Goal: Transaction & Acquisition: Purchase product/service

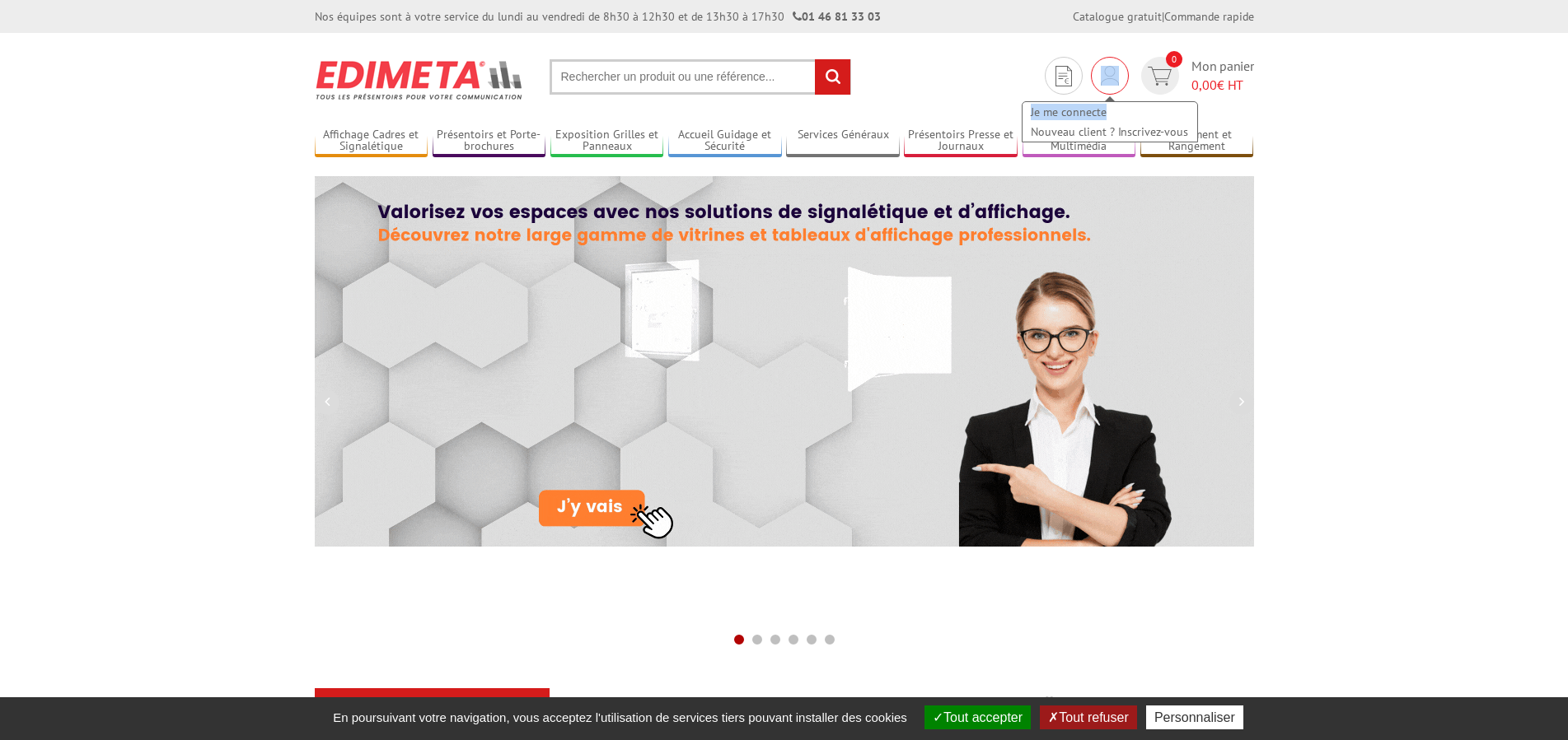
click at [1119, 84] on div "Je me connecte Nouveau client ? Inscrivez-vous" at bounding box center [1109, 75] width 38 height 38
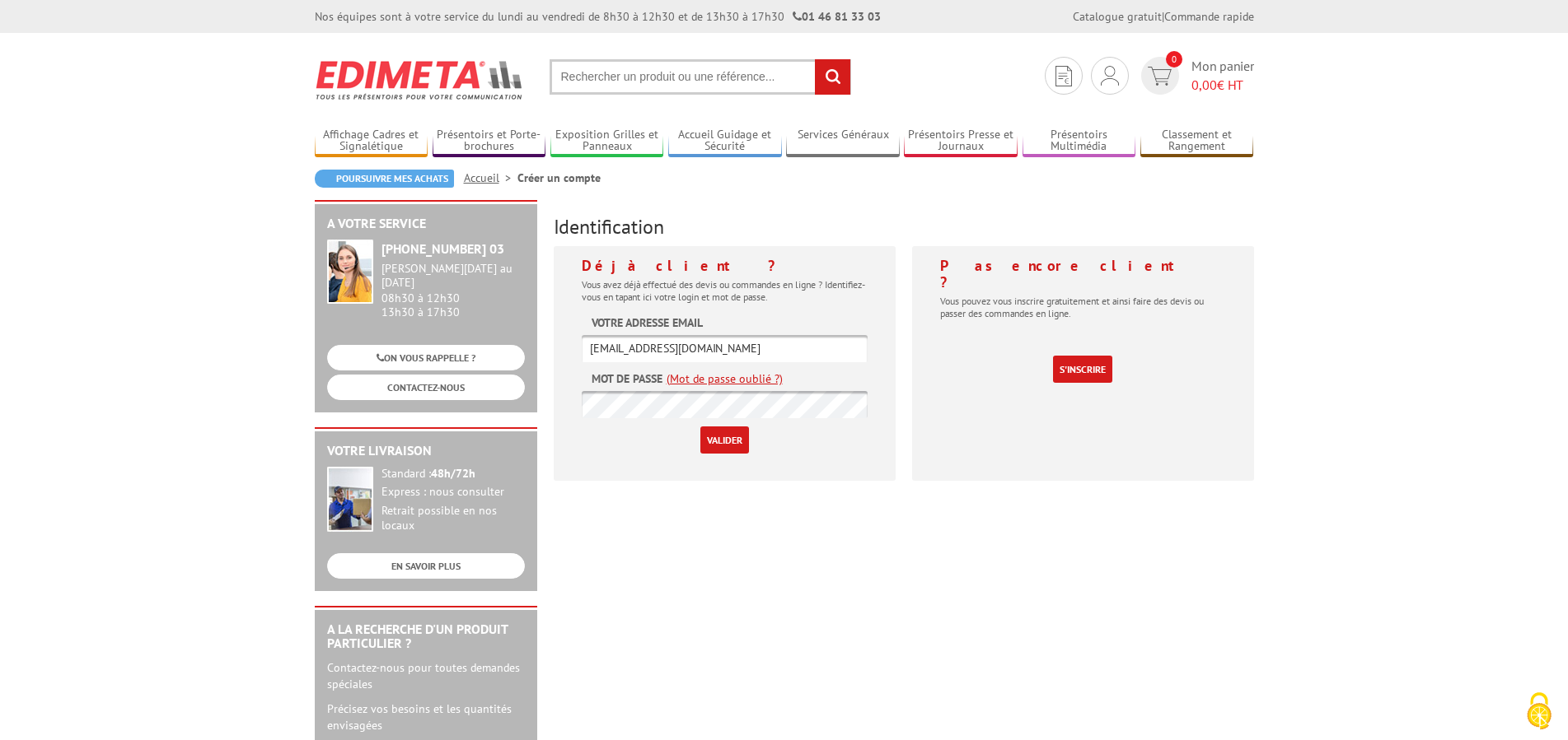
click at [725, 448] on input "Valider" at bounding box center [725, 440] width 48 height 27
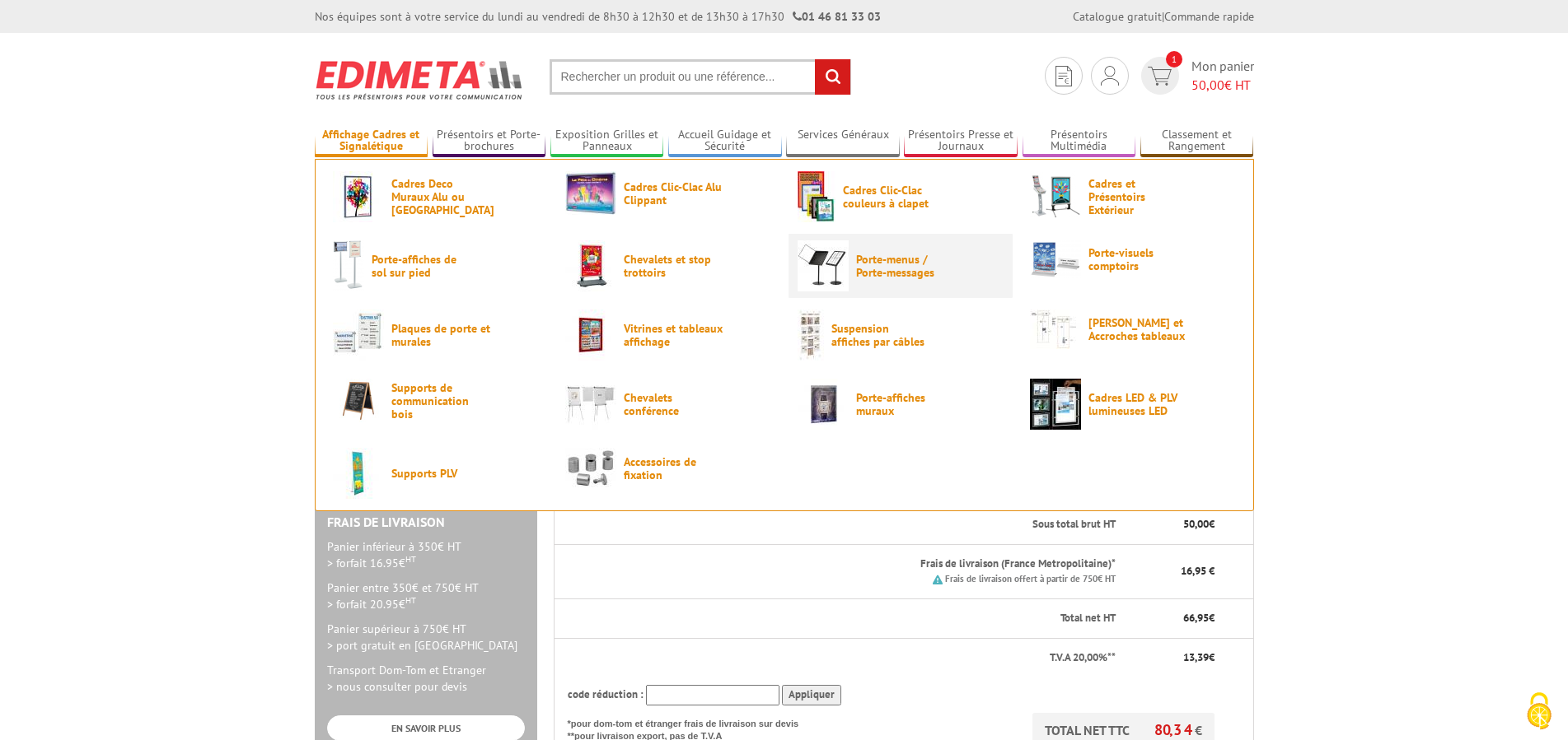
click at [924, 258] on span "Porte-menus / Porte-messages" at bounding box center [905, 266] width 99 height 26
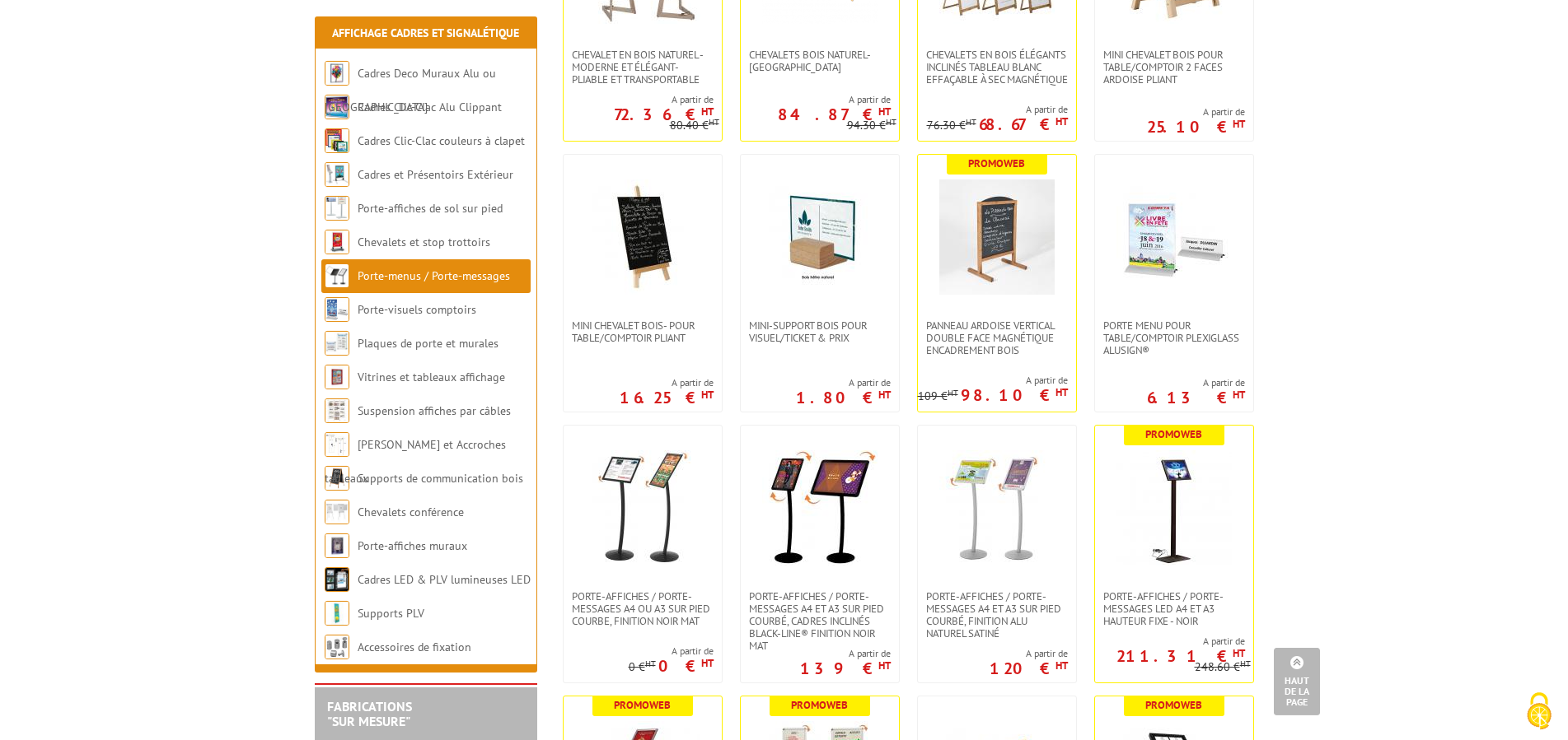
scroll to position [756, 0]
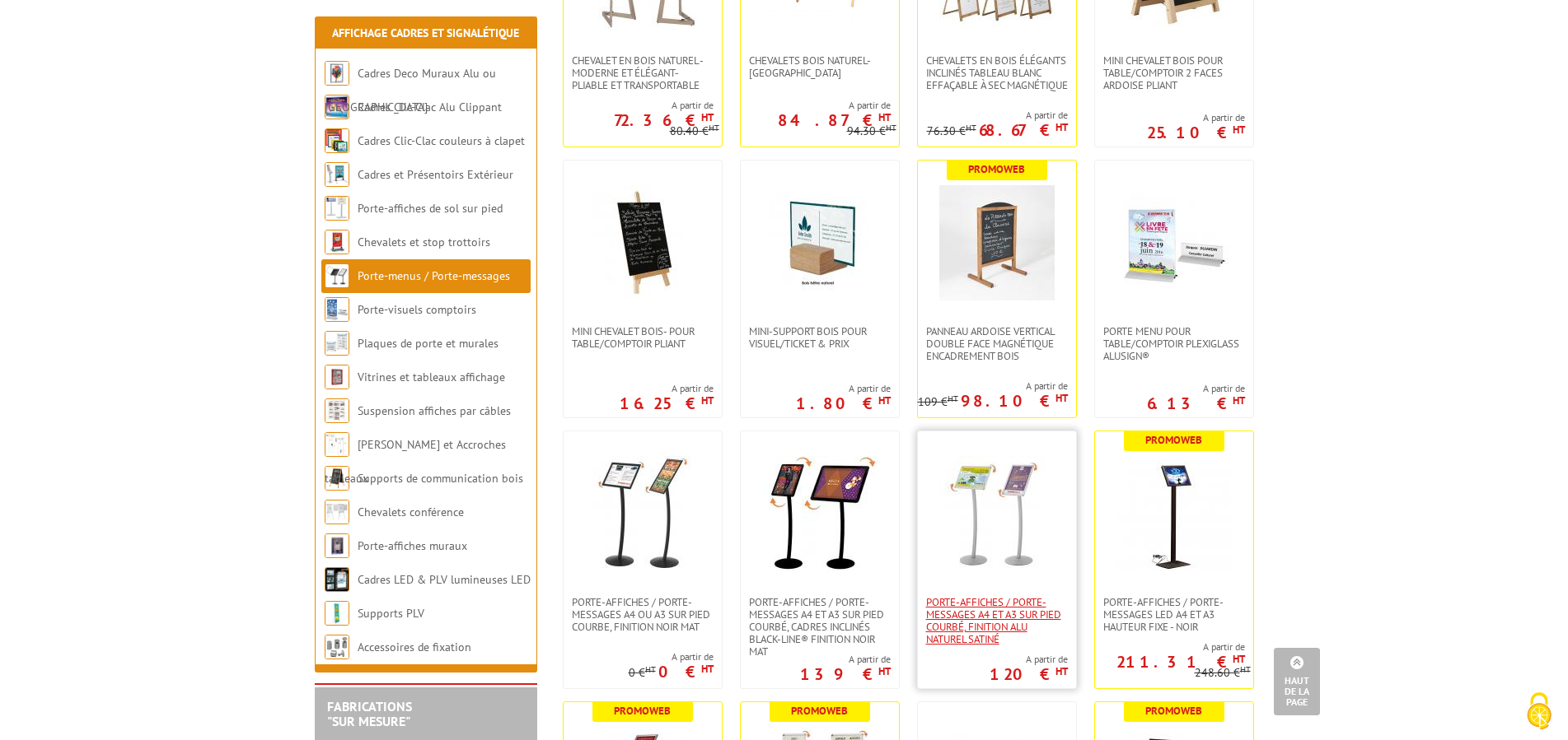
click at [1002, 606] on span "Porte-affiches / Porte-messages A4 et A3 sur pied courbé, finition alu naturel …" at bounding box center [996, 620] width 142 height 49
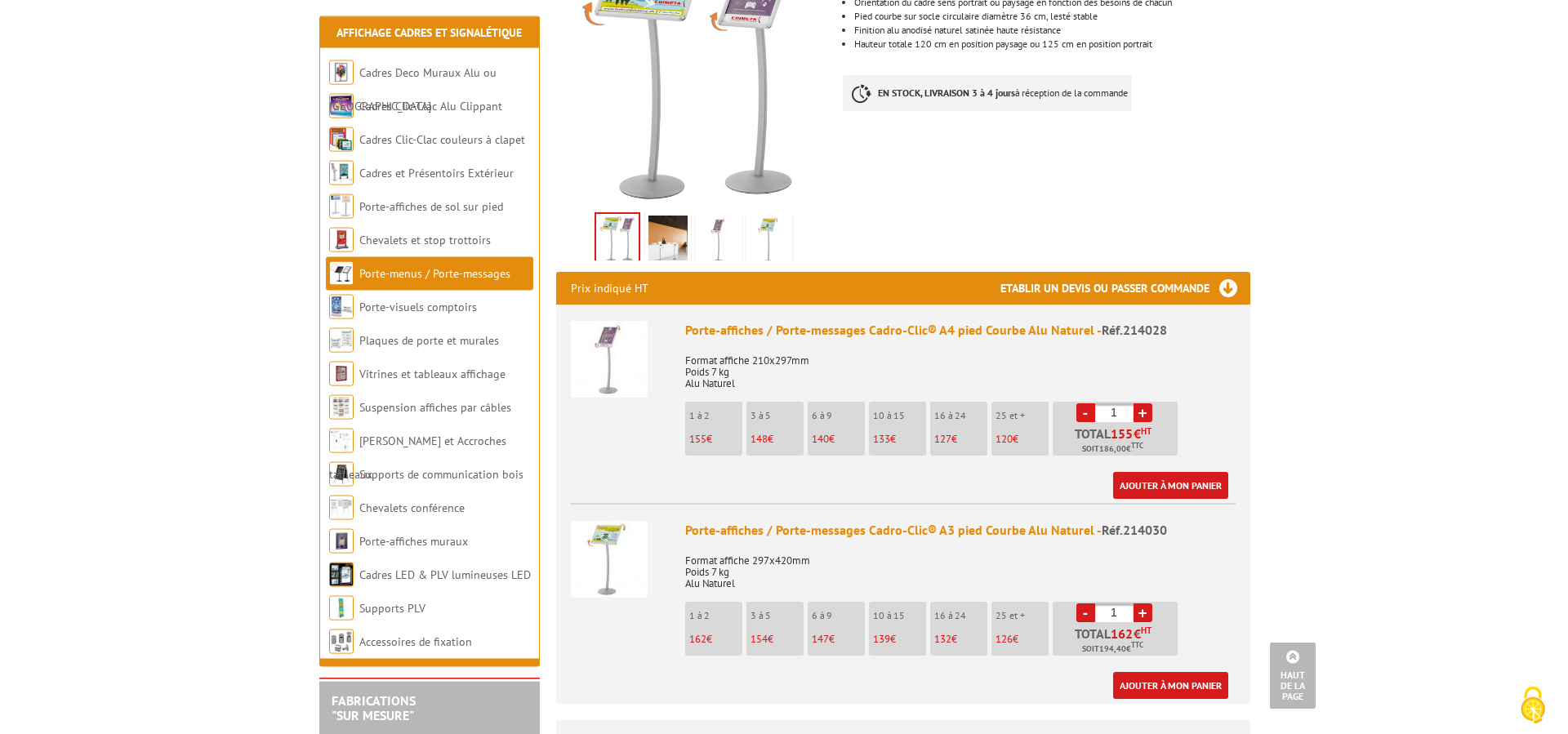
scroll to position [417, 0]
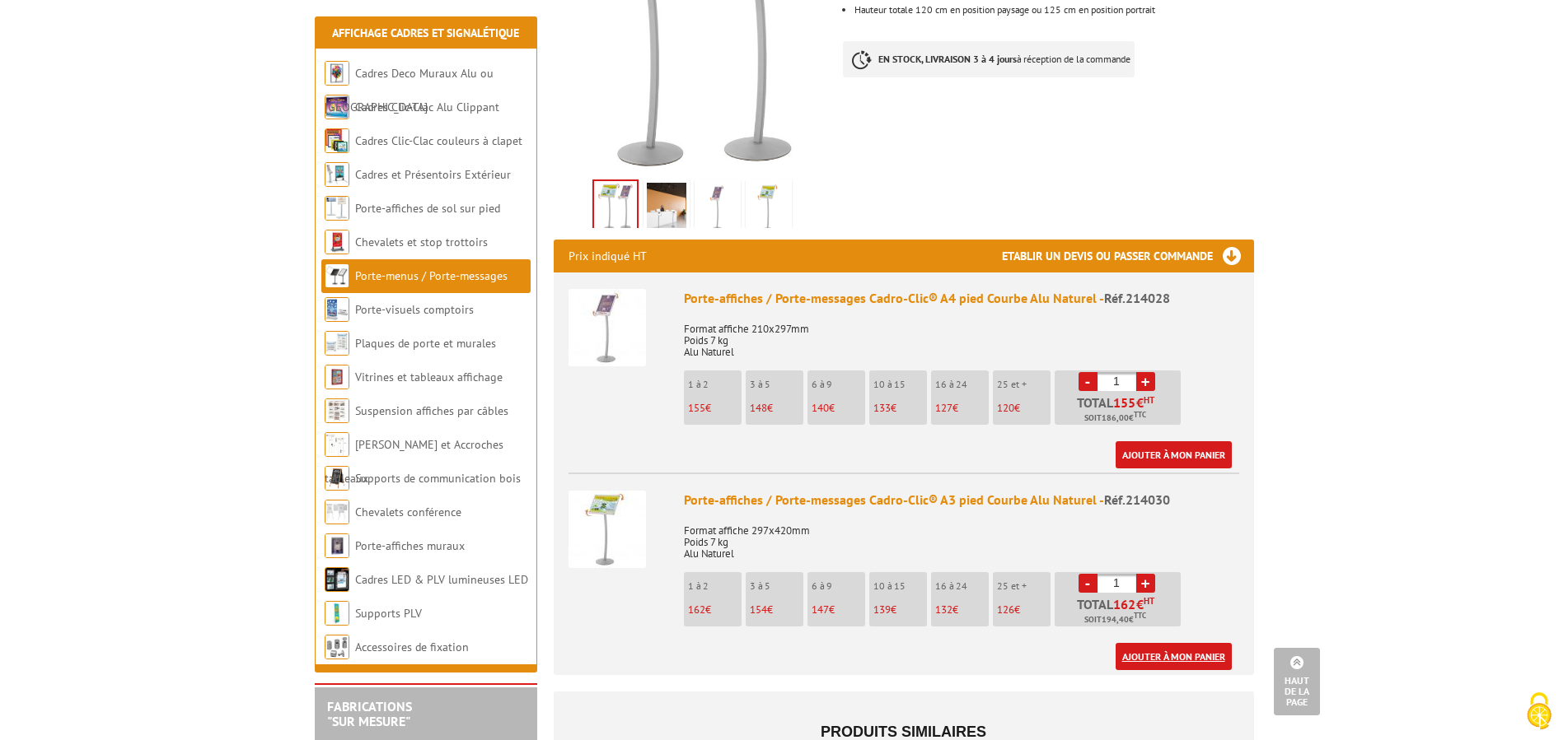
click at [1175, 643] on link "Ajouter à mon panier" at bounding box center [1173, 656] width 116 height 27
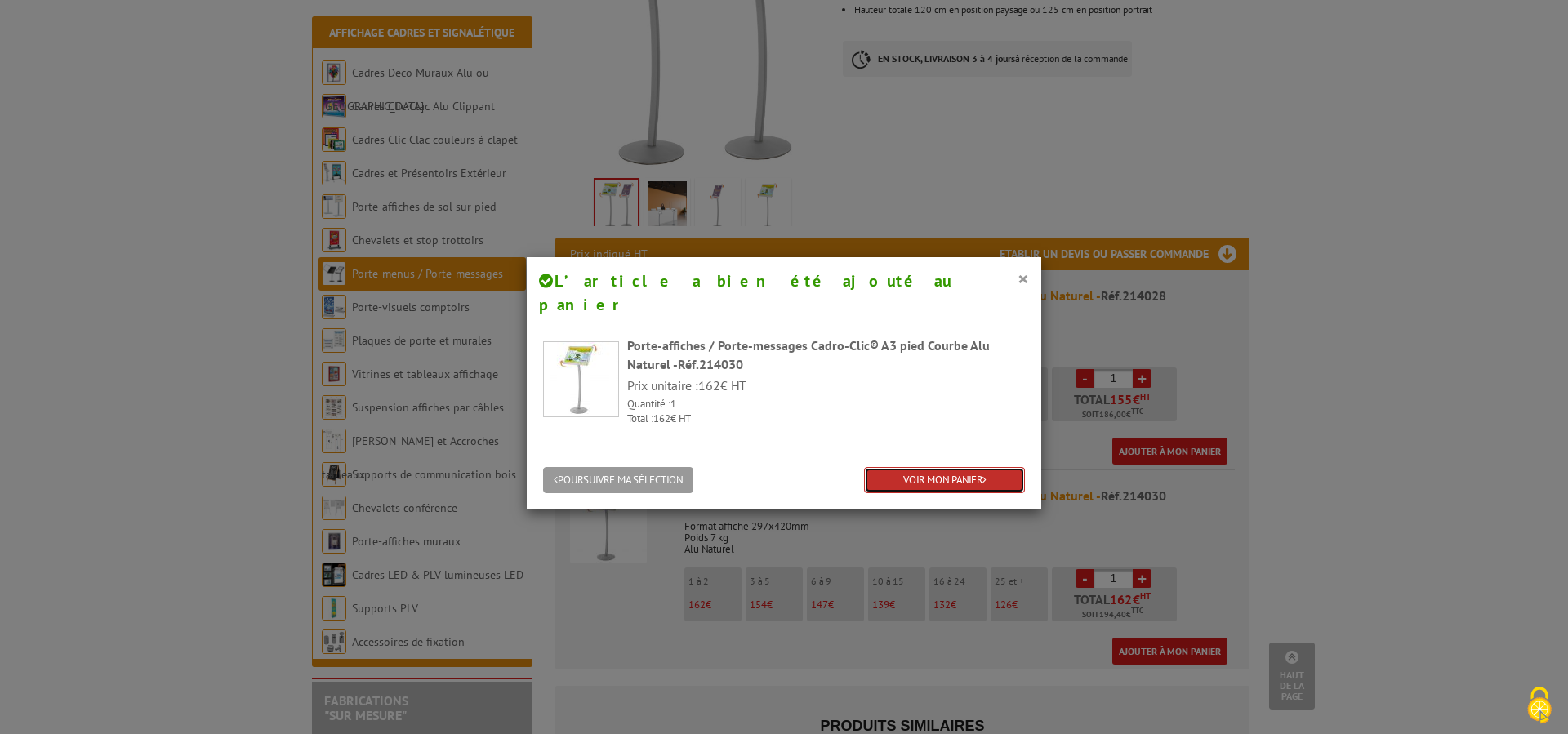
click at [960, 467] on link "VOIR MON PANIER" at bounding box center [944, 480] width 161 height 27
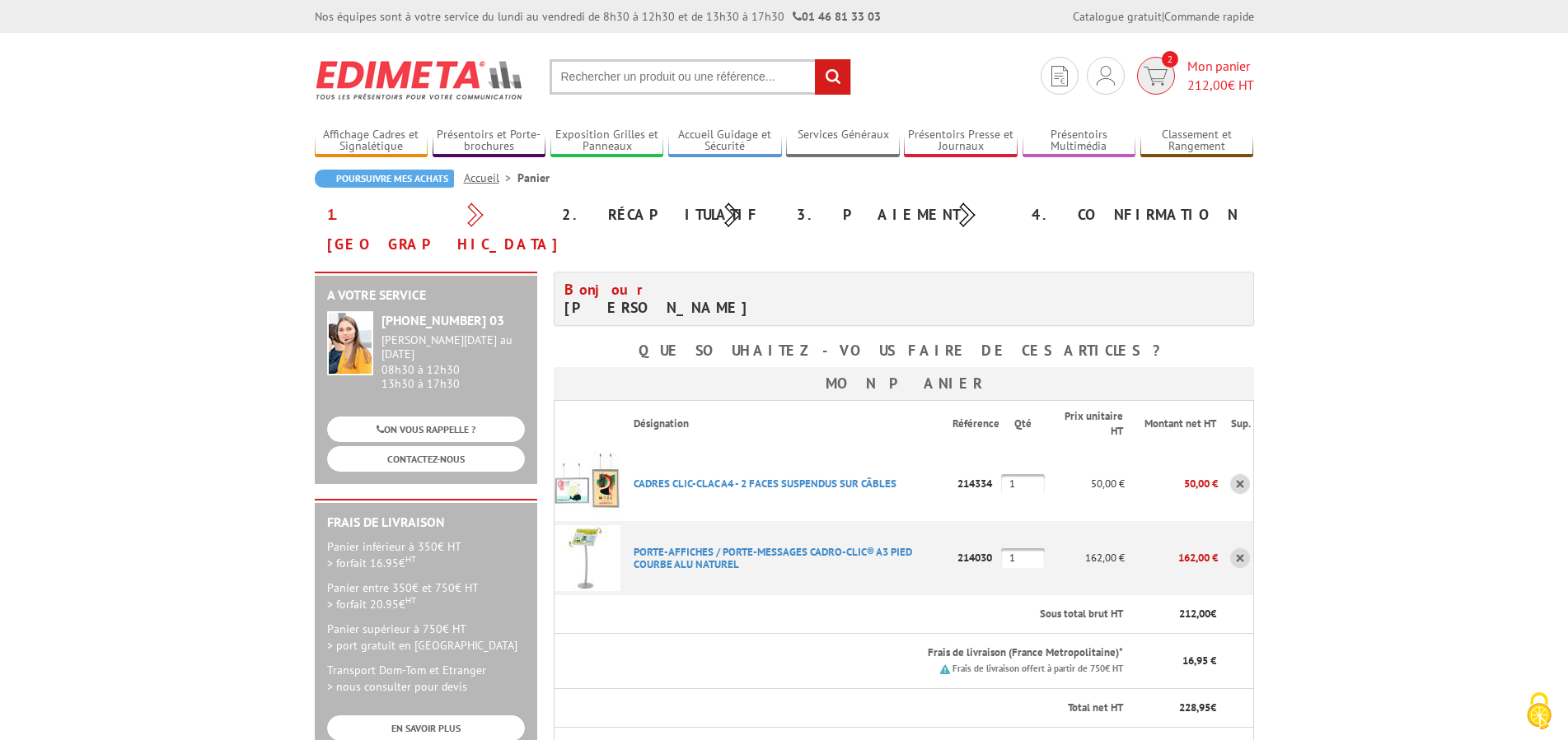
click at [1154, 71] on img at bounding box center [1155, 76] width 24 height 19
click at [1150, 70] on img at bounding box center [1155, 76] width 24 height 19
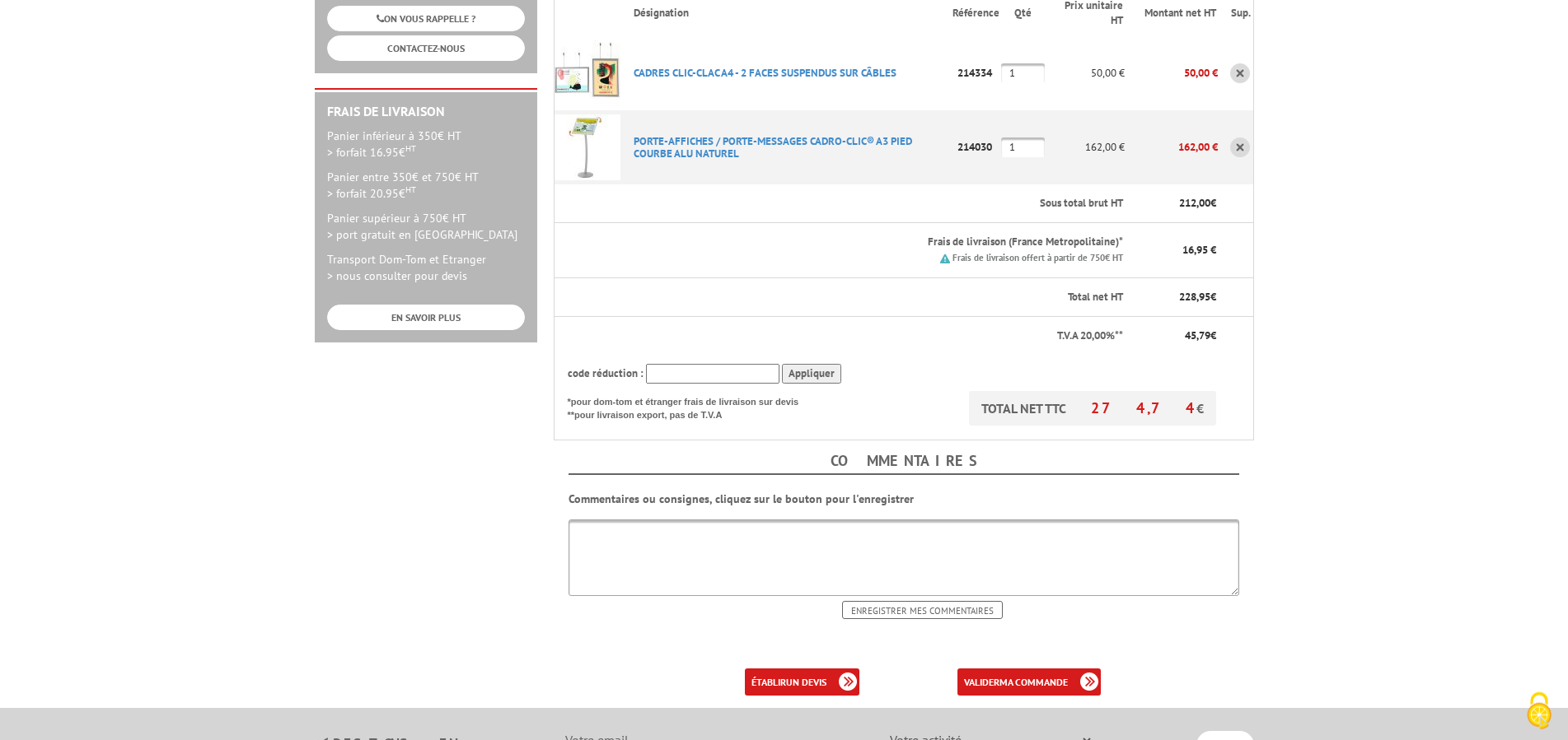
scroll to position [420, 0]
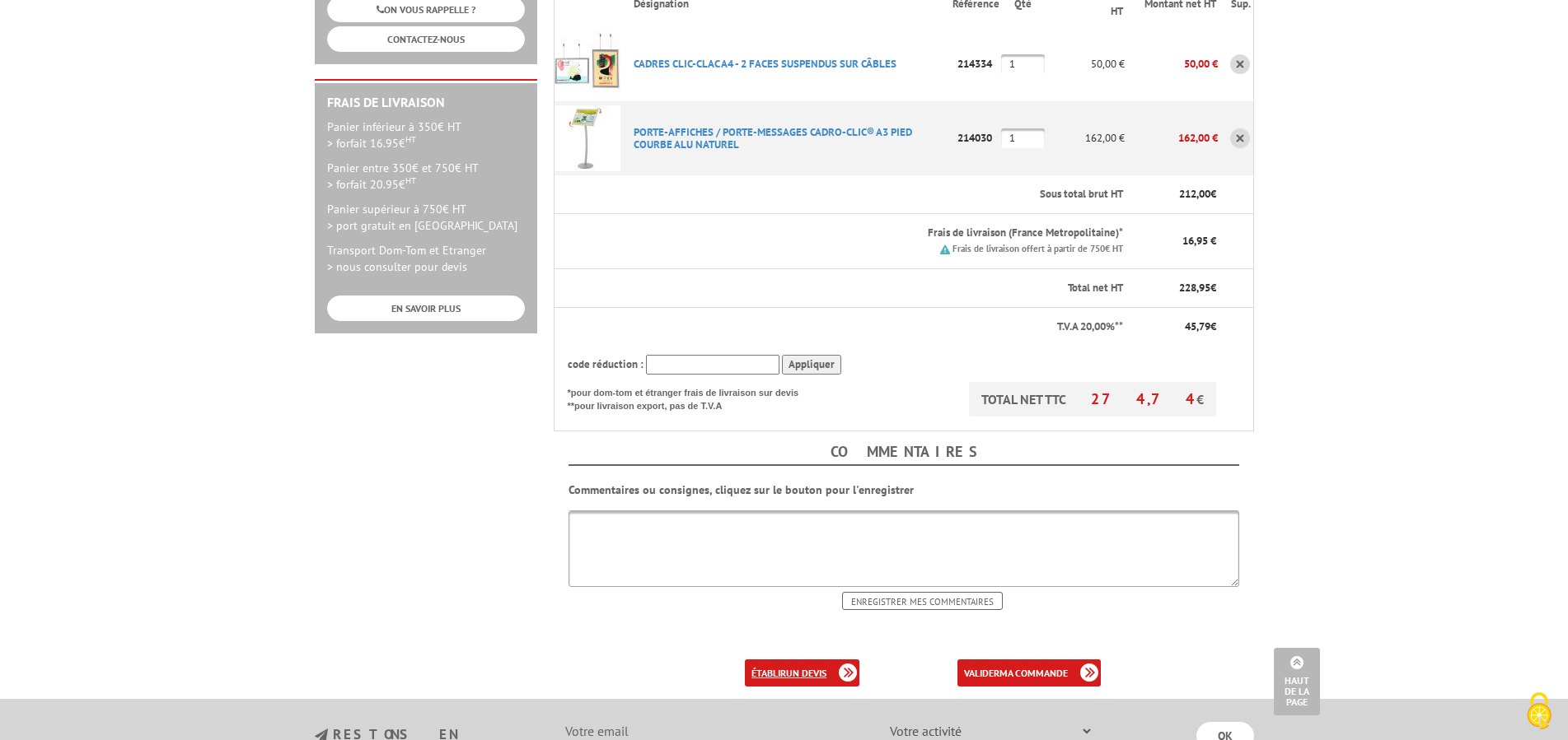
click at [789, 667] on b "un devis" at bounding box center [806, 672] width 41 height 12
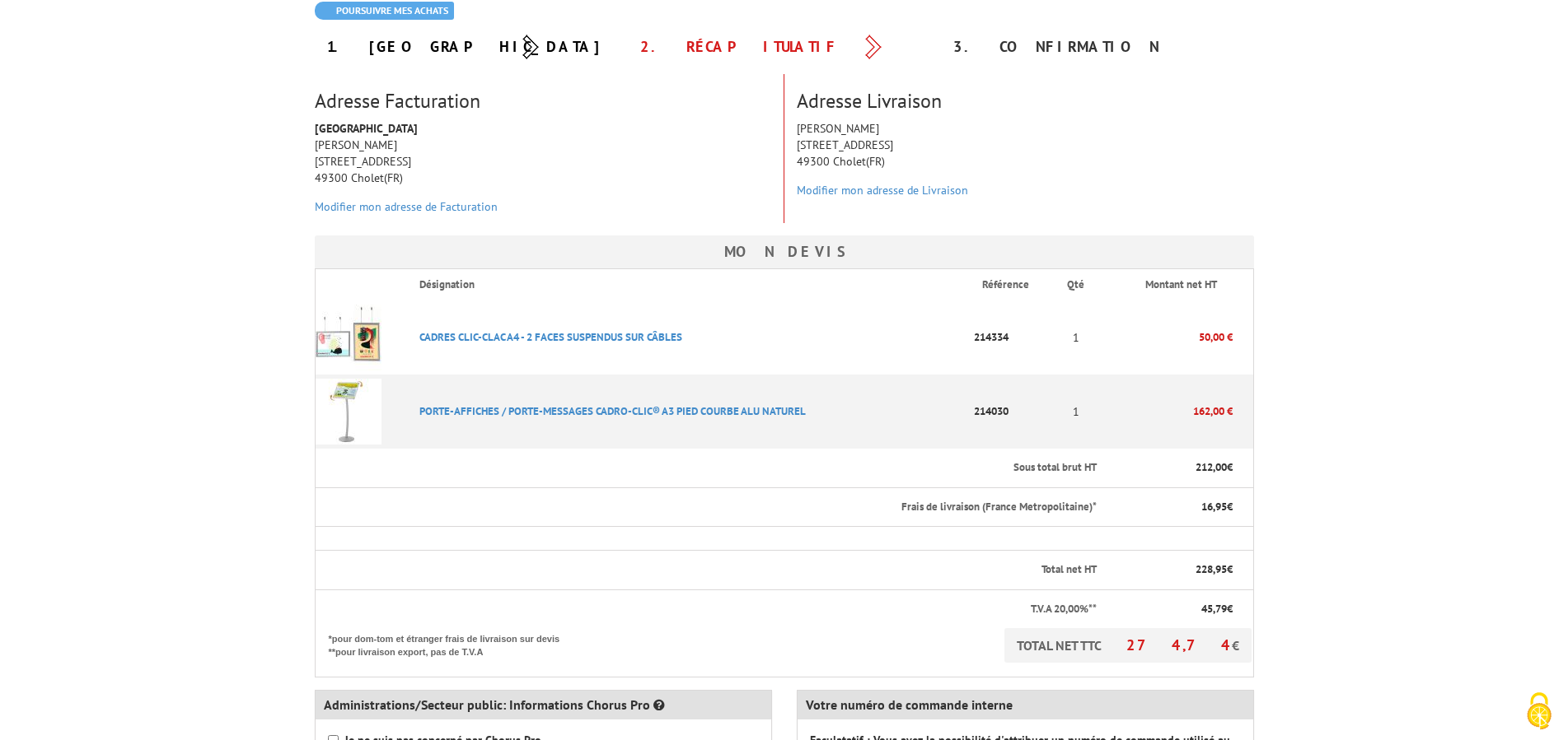
scroll to position [420, 0]
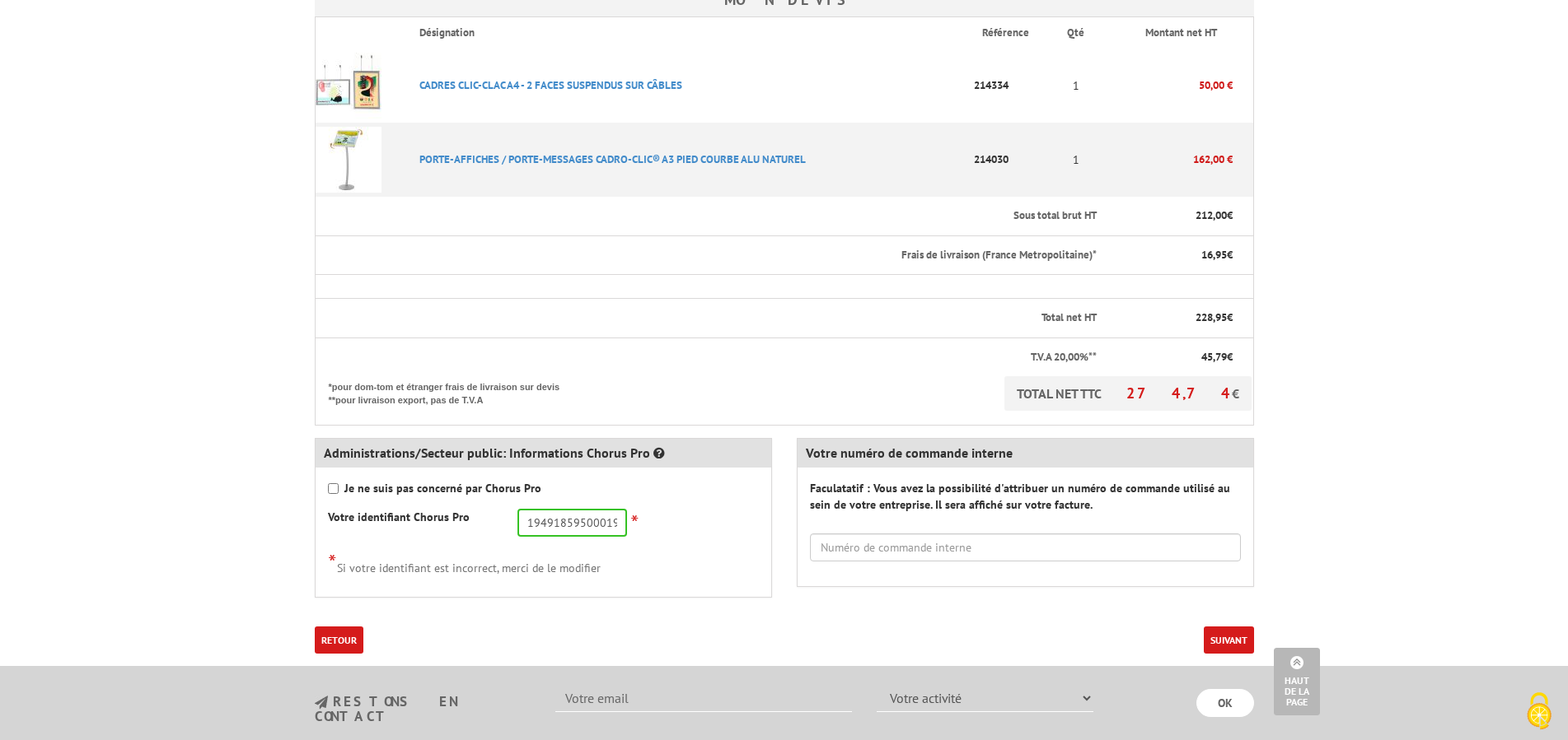
click at [1237, 641] on button "Suivant" at bounding box center [1228, 640] width 50 height 27
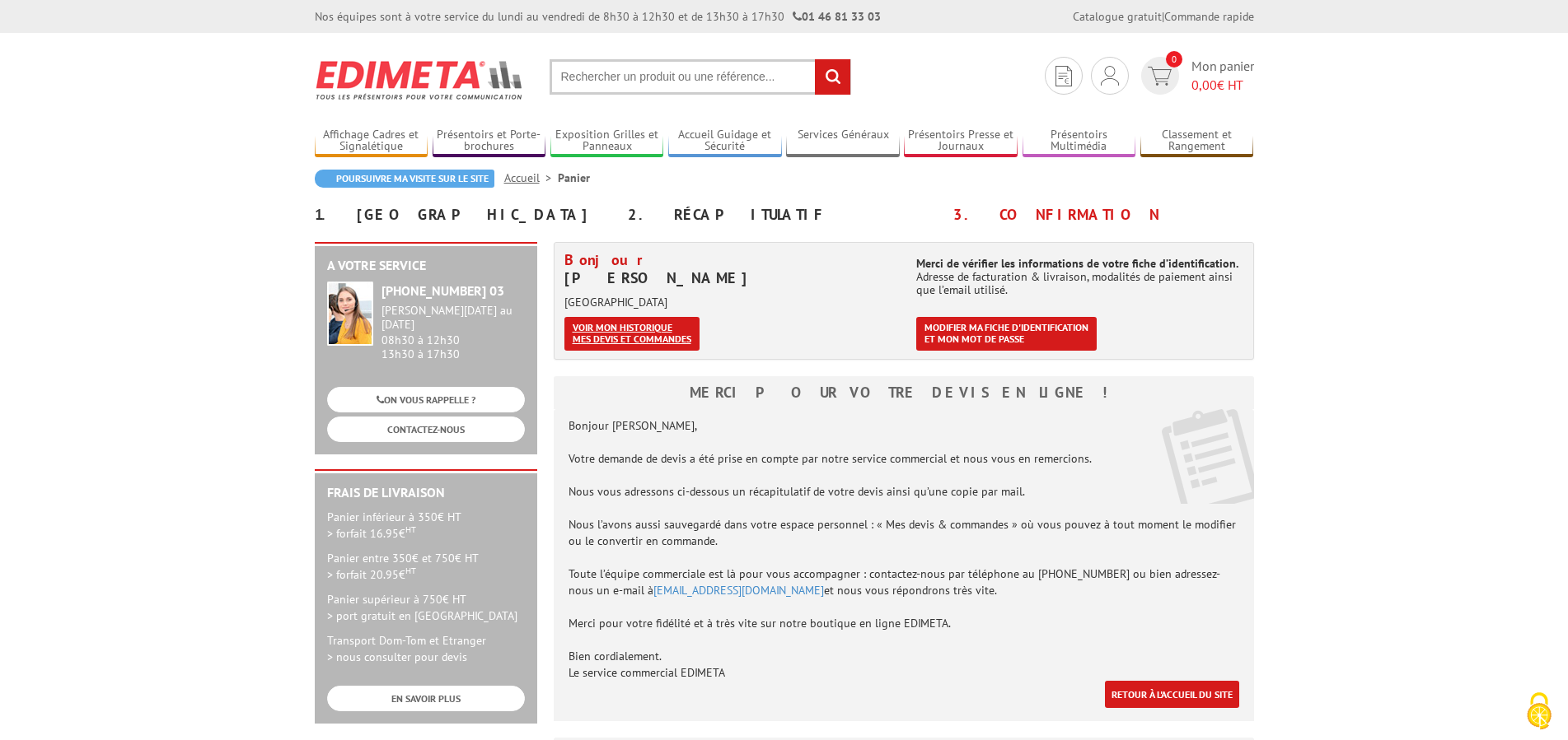
click at [641, 342] on link "Voir mon historique mes devis et commandes" at bounding box center [632, 334] width 135 height 33
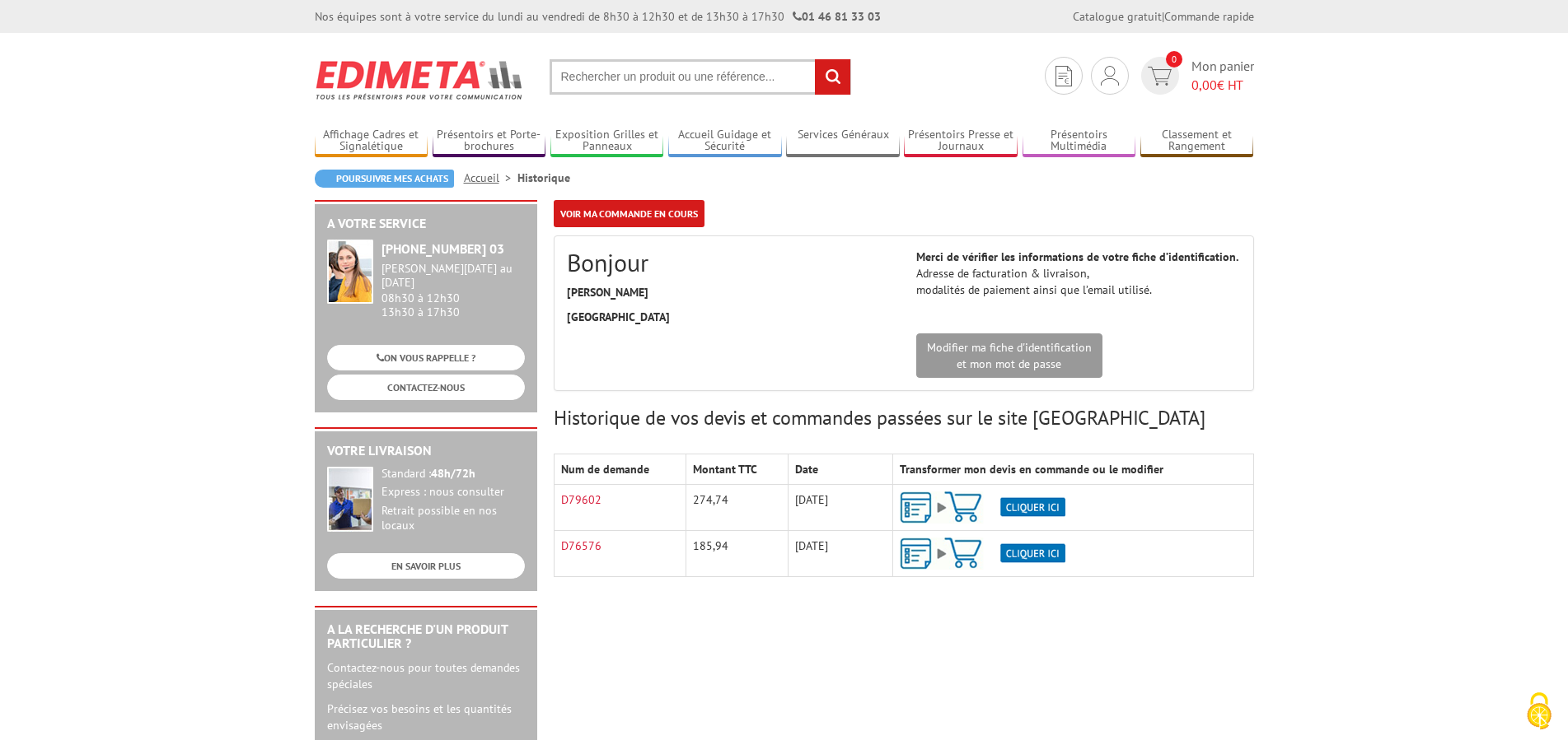
click at [1035, 503] on img at bounding box center [983, 507] width 165 height 32
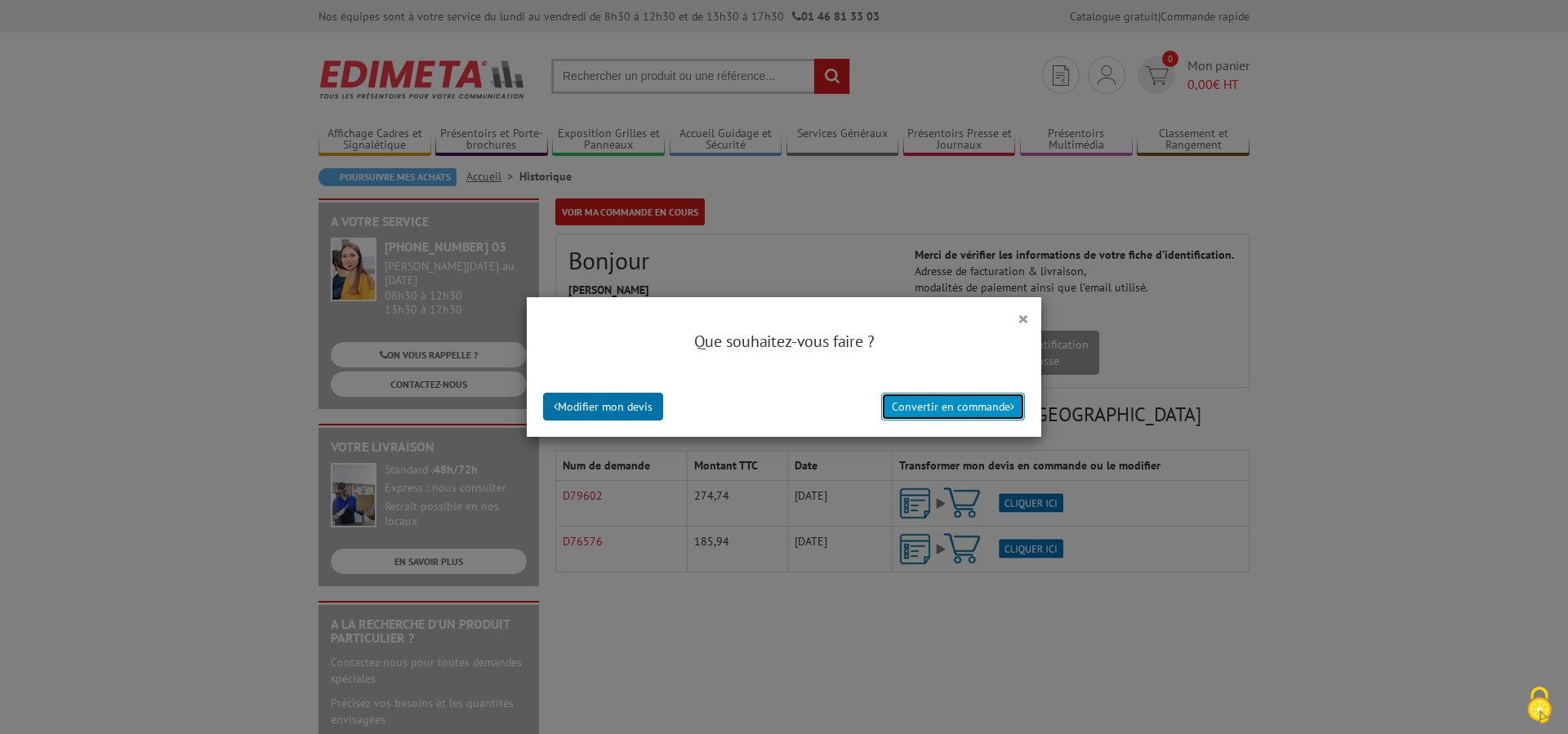
click at [961, 403] on button "Convertir en commande" at bounding box center [953, 407] width 143 height 28
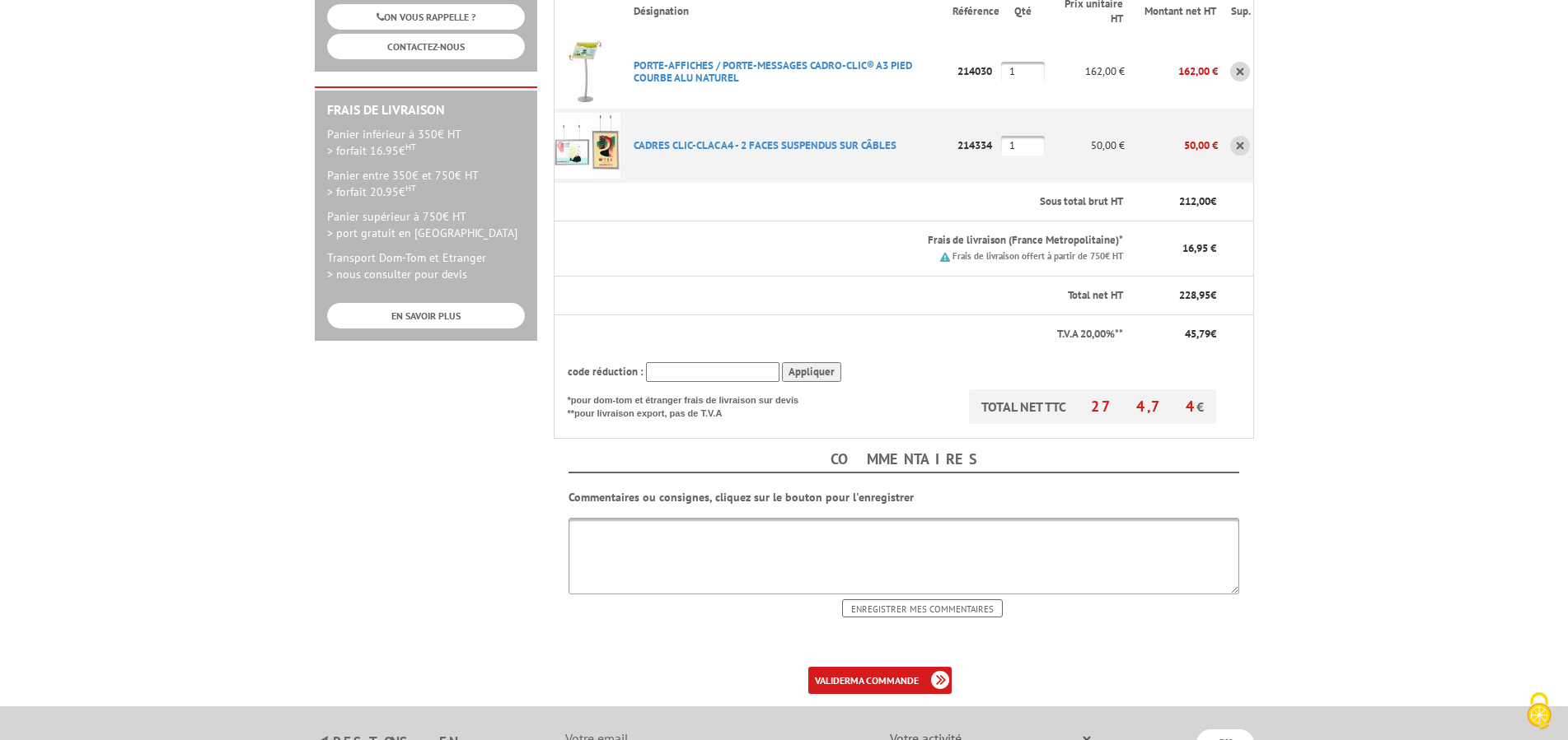
scroll to position [420, 0]
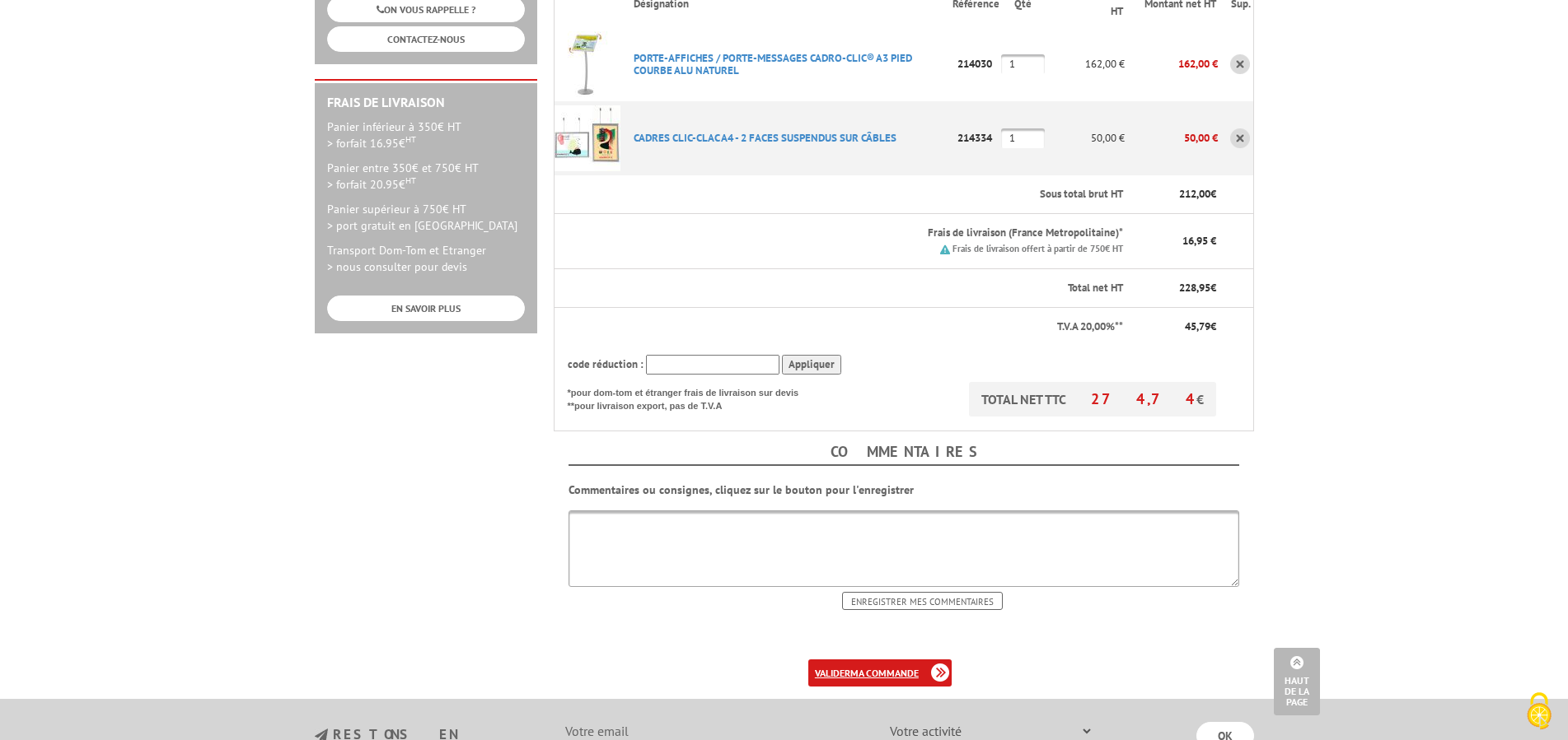
click at [868, 667] on b "ma commande" at bounding box center [884, 672] width 69 height 12
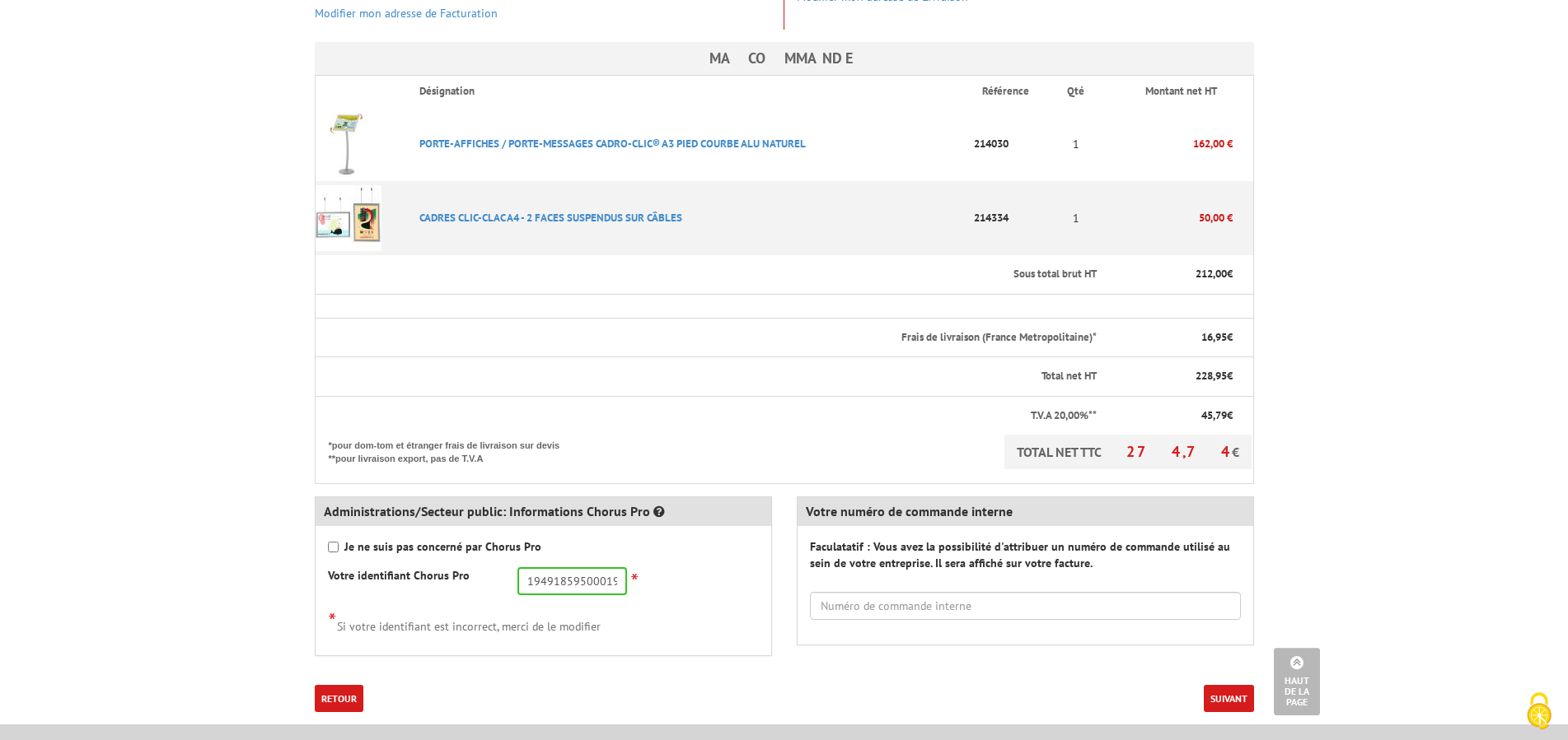
scroll to position [420, 0]
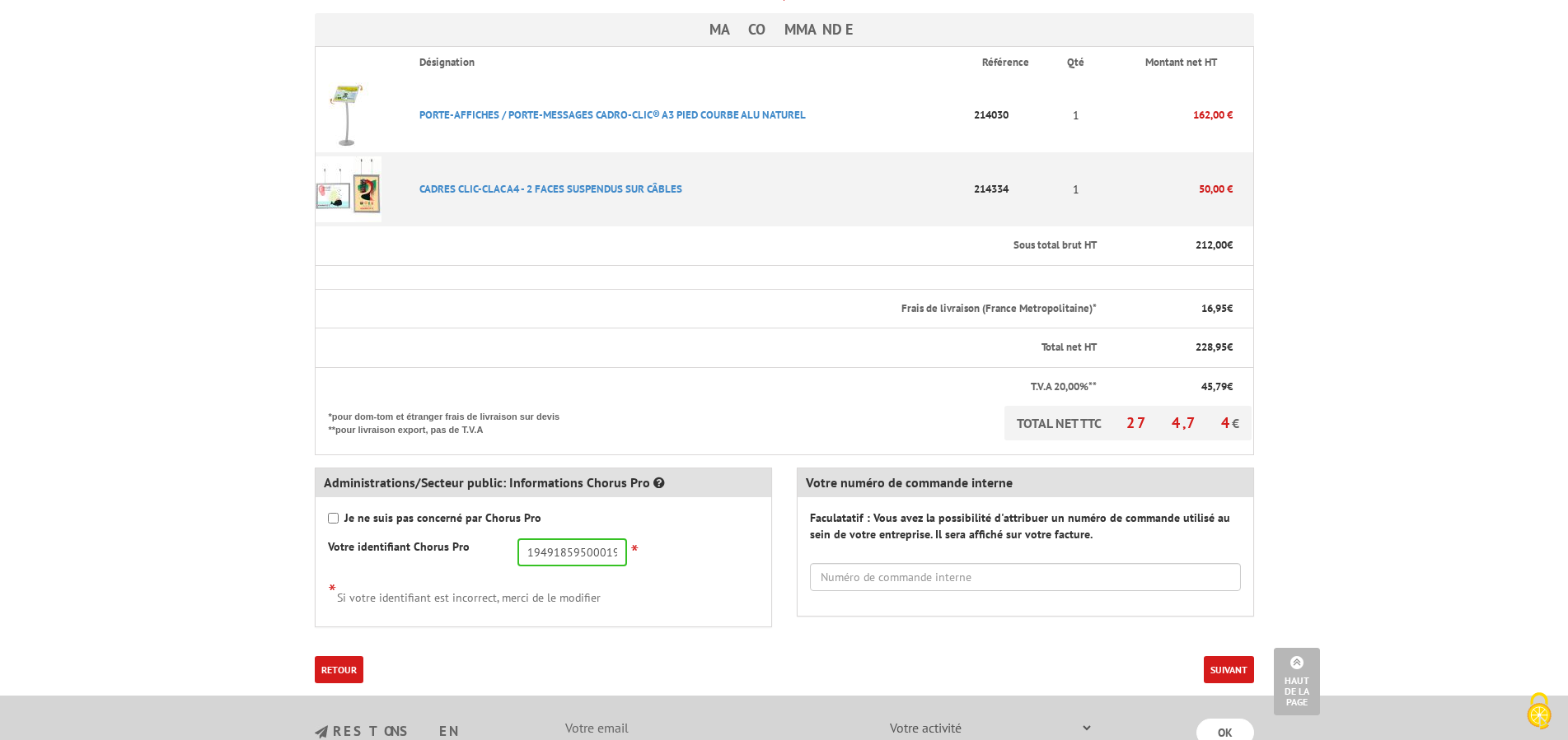
click at [1220, 657] on button "Suivant" at bounding box center [1228, 670] width 50 height 27
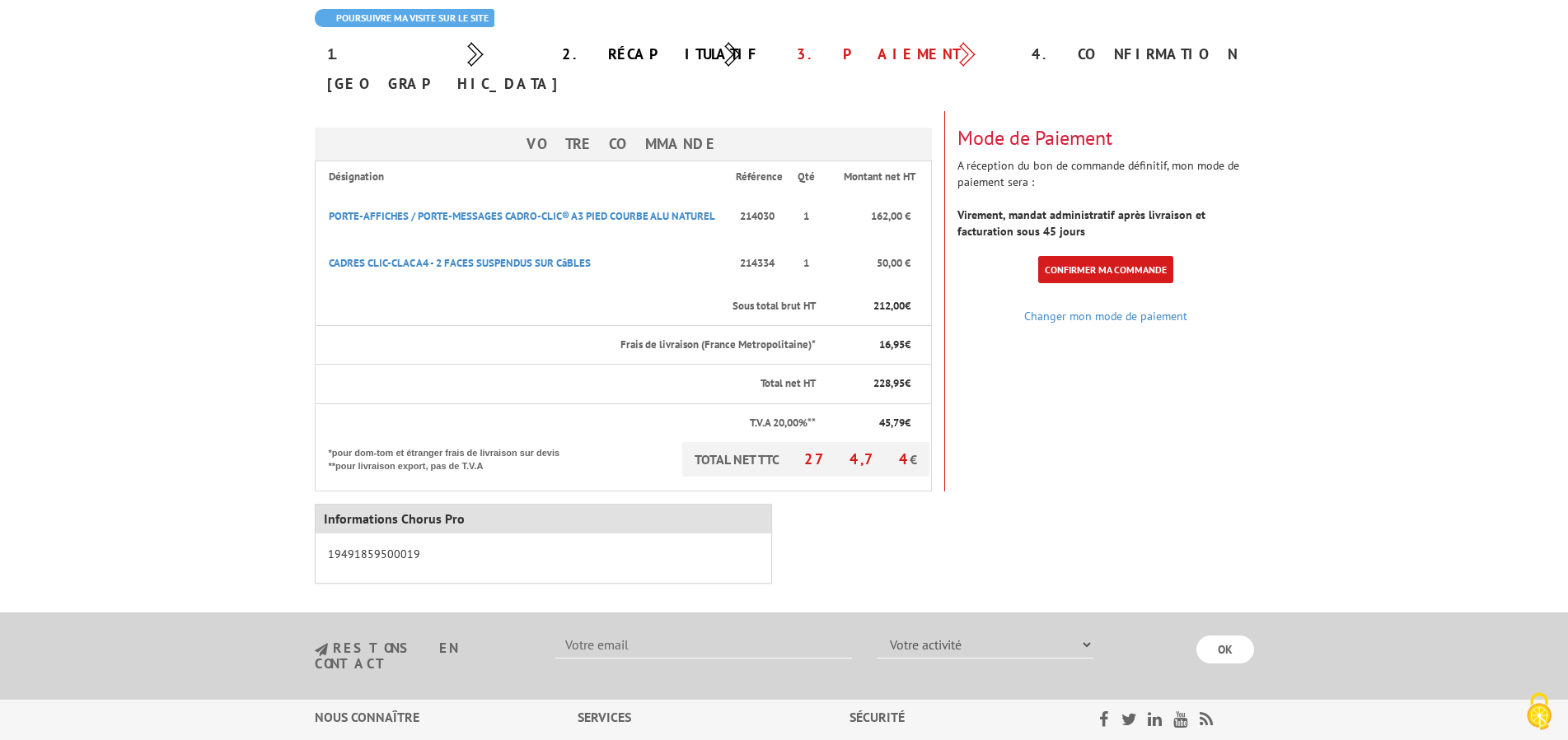
scroll to position [84, 0]
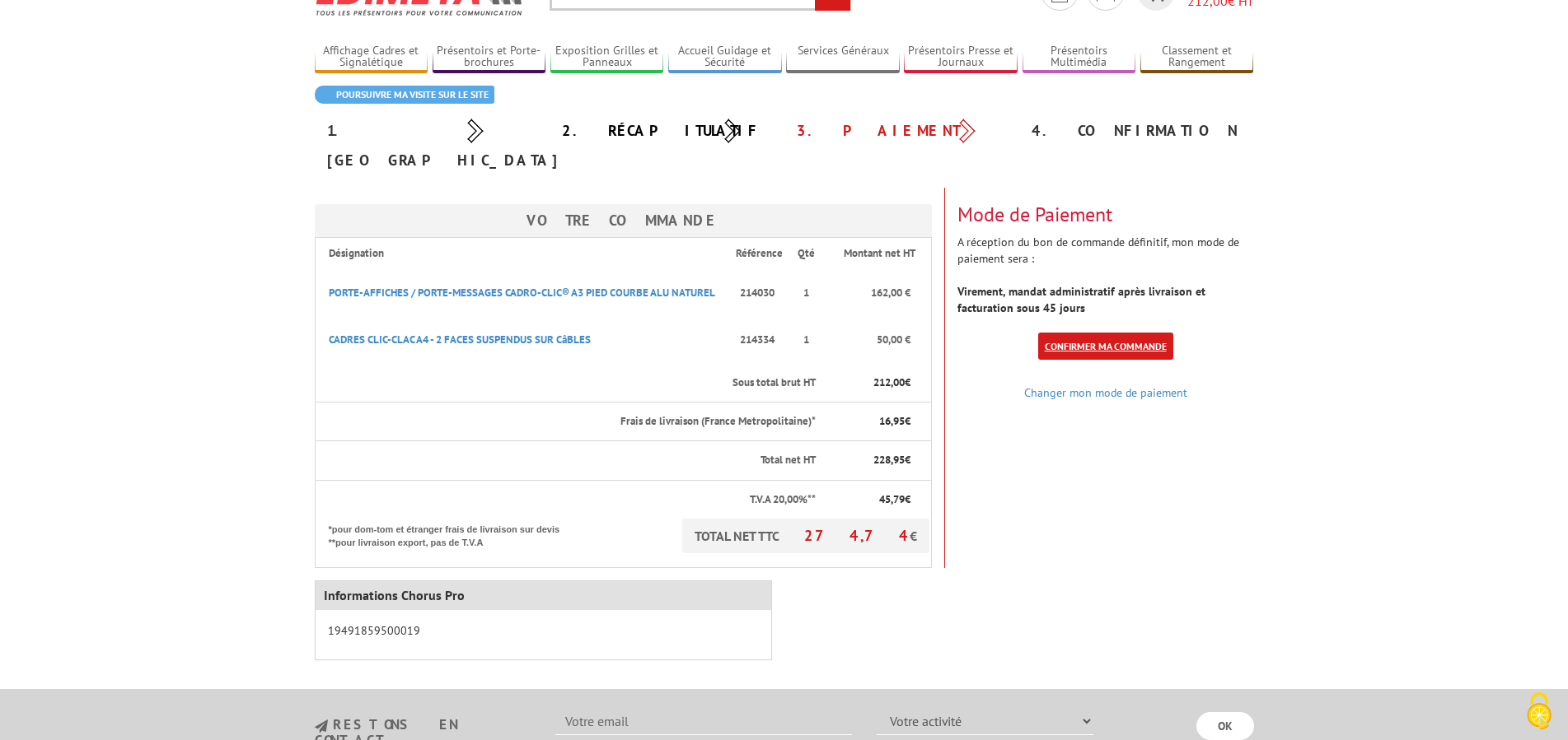
click at [1106, 333] on link "Confirmer ma commande" at bounding box center [1106, 346] width 135 height 27
